Goal: Task Accomplishment & Management: Complete application form

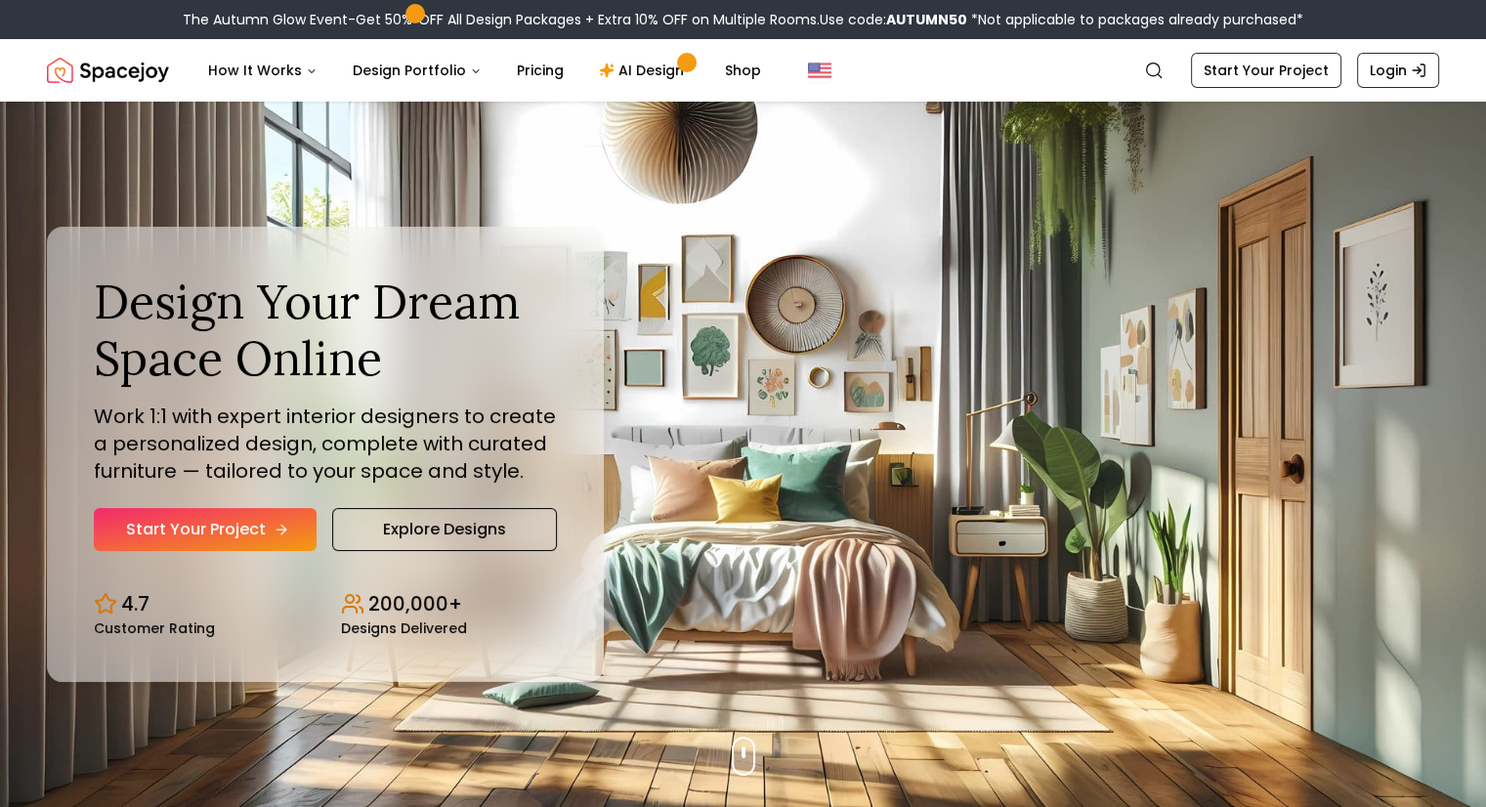
click at [183, 524] on link "Start Your Project" at bounding box center [205, 529] width 223 height 43
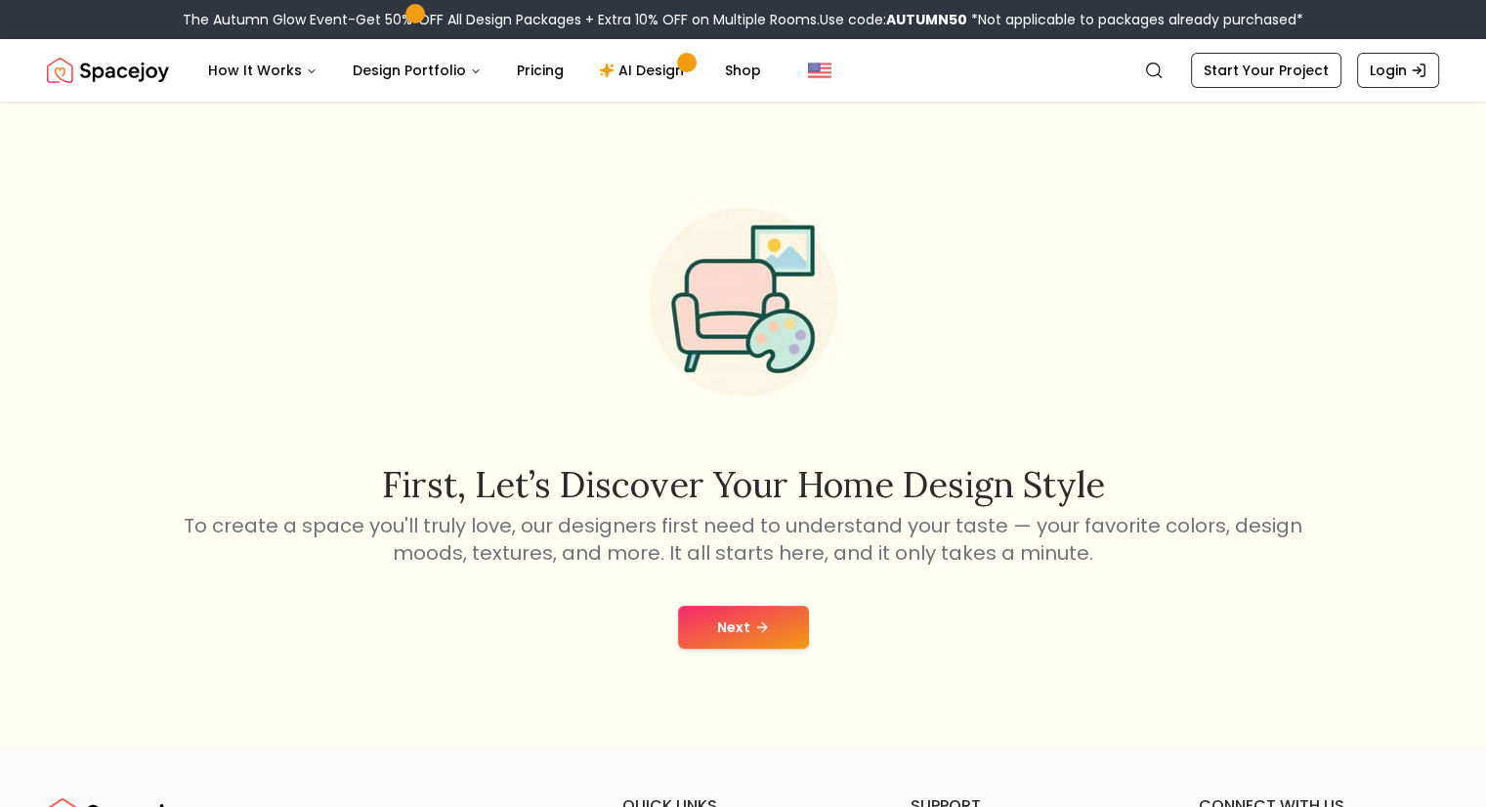
click at [711, 627] on button "Next" at bounding box center [743, 627] width 131 height 43
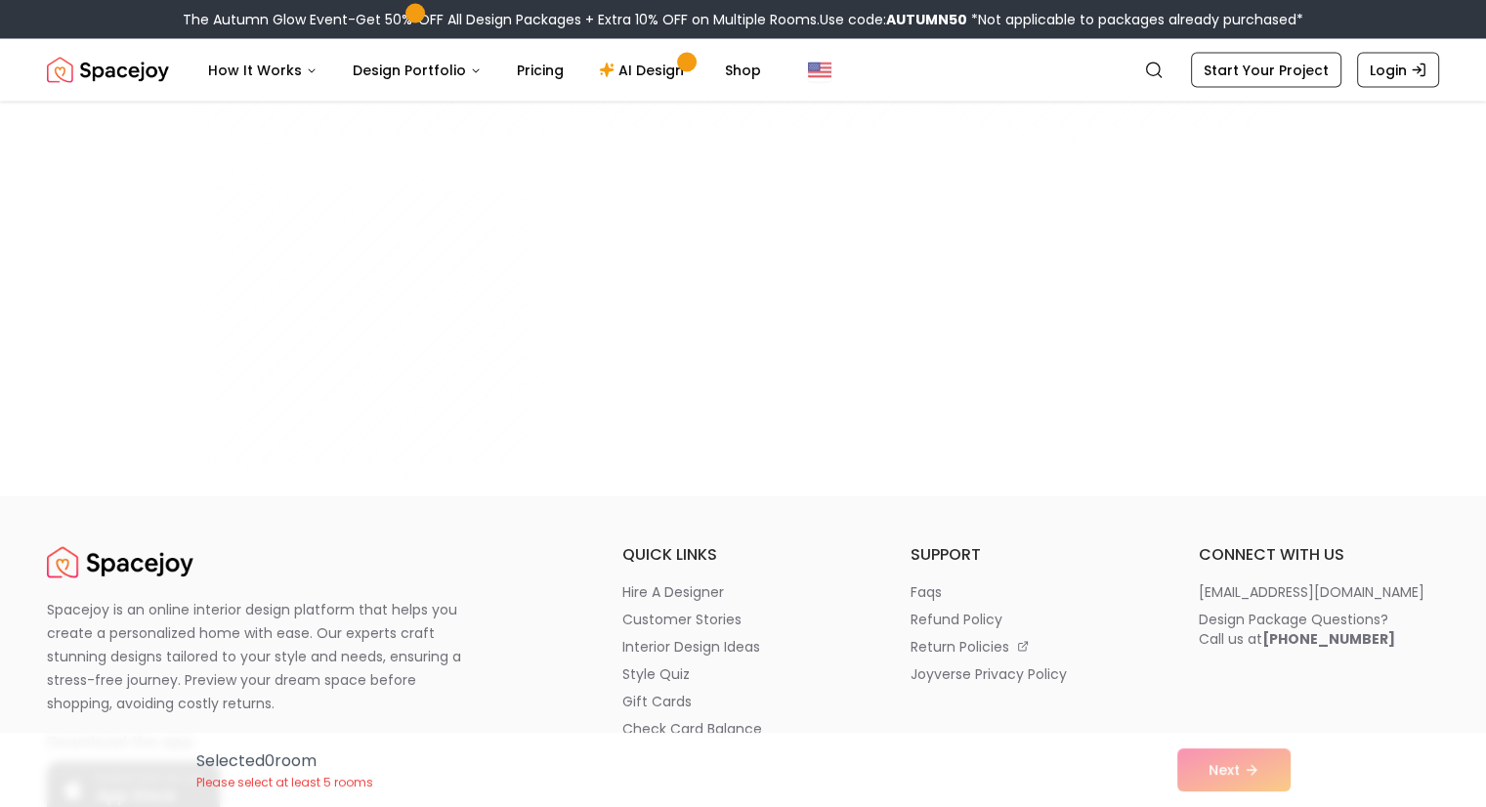
scroll to position [11332, 0]
